Goal: Share content

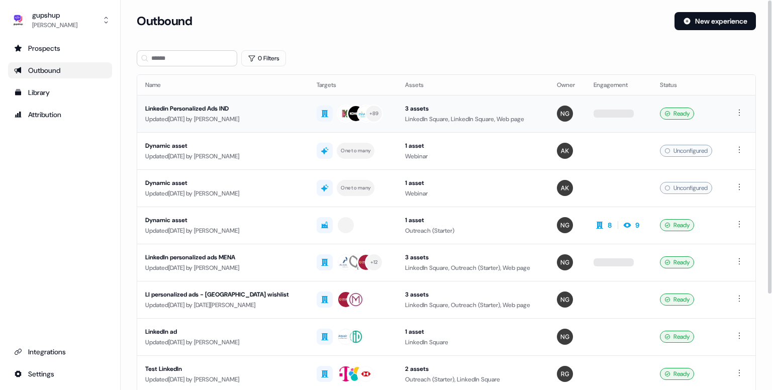
click at [215, 118] on div "Updated [DATE] by [PERSON_NAME]" at bounding box center [222, 119] width 155 height 10
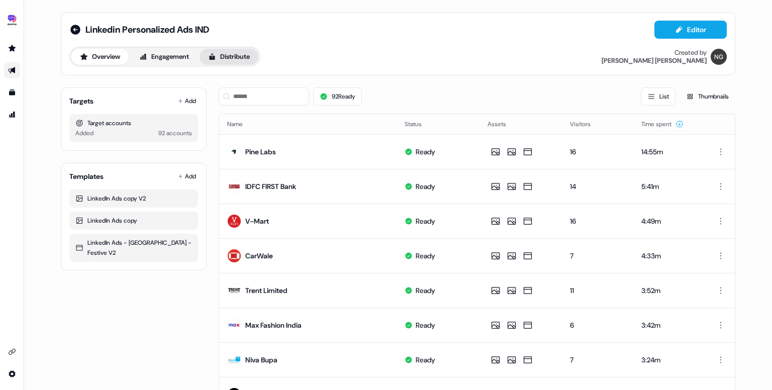
click at [244, 51] on button "Distribute" at bounding box center [229, 57] width 59 height 16
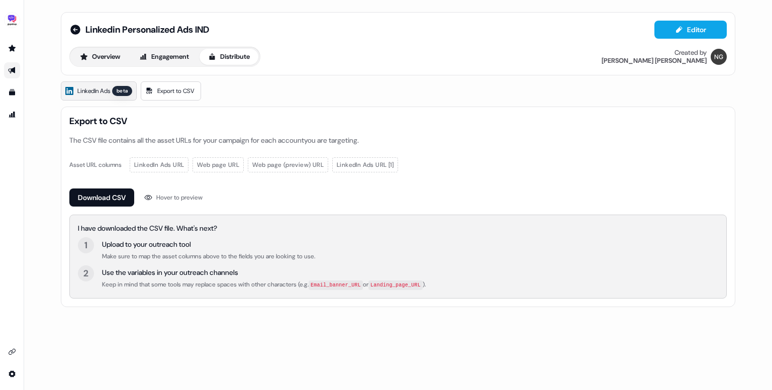
click at [80, 92] on span "LinkedIn Ads" at bounding box center [93, 91] width 33 height 10
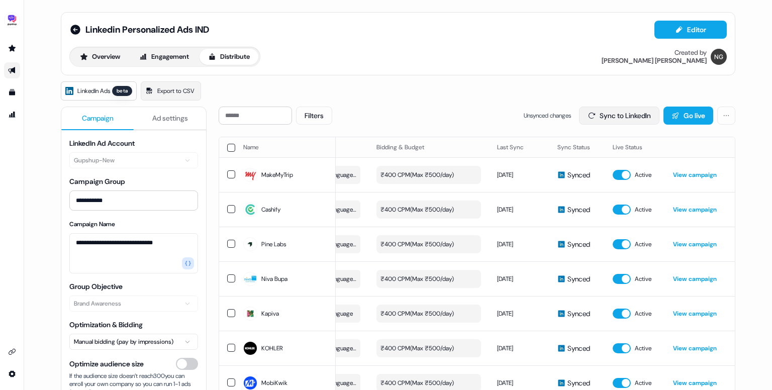
click at [609, 115] on button "Sync to LinkedIn" at bounding box center [619, 116] width 80 height 18
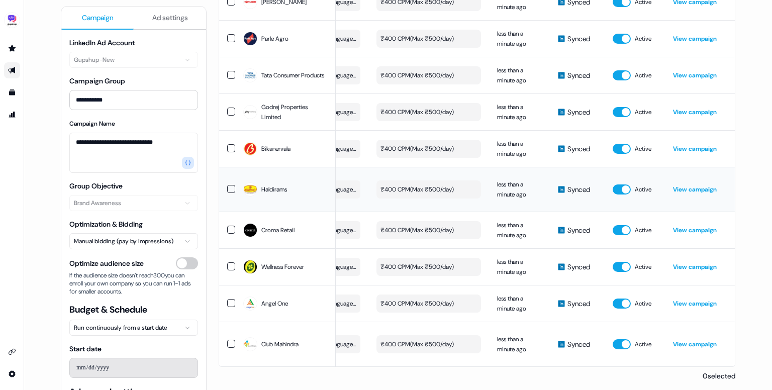
scroll to position [3305, 0]
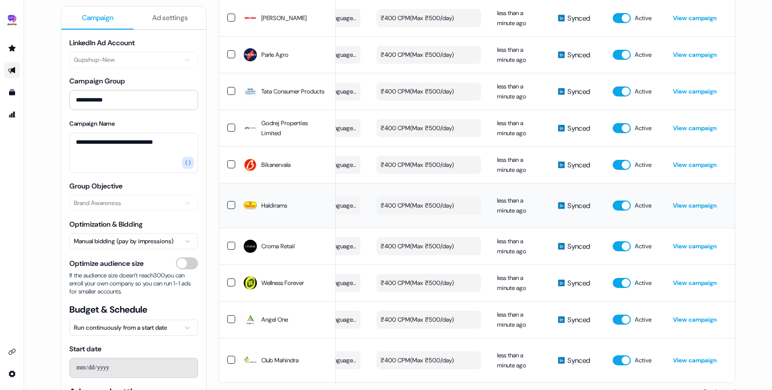
click at [696, 202] on link "View campaign" at bounding box center [695, 206] width 44 height 8
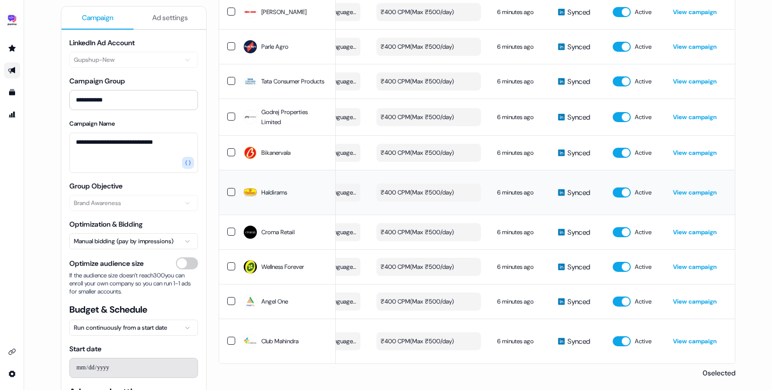
scroll to position [3180, 0]
